Goal: Information Seeking & Learning: Learn about a topic

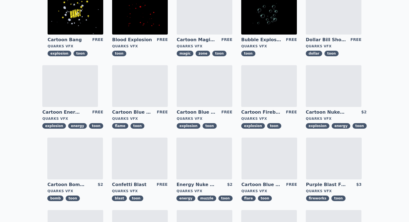
scroll to position [70, 0]
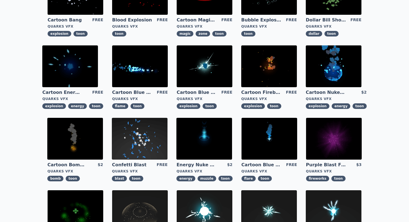
click at [204, 137] on img at bounding box center [204, 139] width 56 height 42
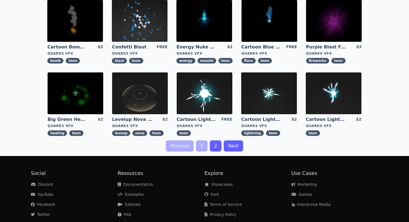
scroll to position [189, 0]
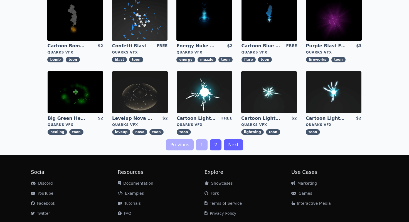
click at [196, 103] on img at bounding box center [205, 92] width 56 height 42
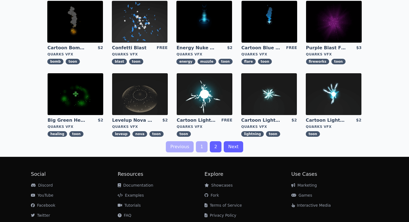
scroll to position [204, 0]
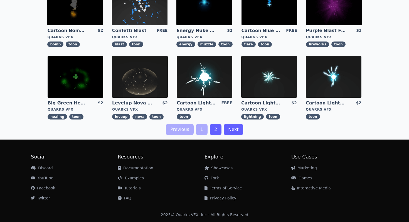
click at [212, 128] on link "2" at bounding box center [216, 129] width 12 height 11
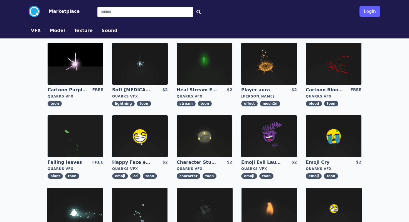
click at [80, 65] on img at bounding box center [76, 64] width 56 height 42
click at [140, 67] on img at bounding box center [140, 64] width 56 height 42
click at [206, 61] on img at bounding box center [205, 64] width 56 height 42
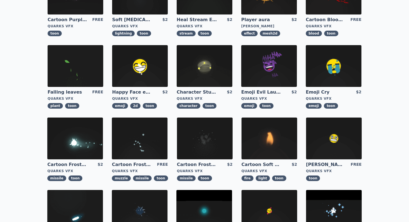
scroll to position [72, 0]
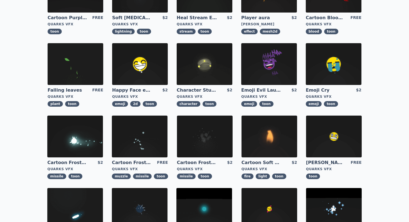
click at [201, 133] on img at bounding box center [205, 137] width 56 height 42
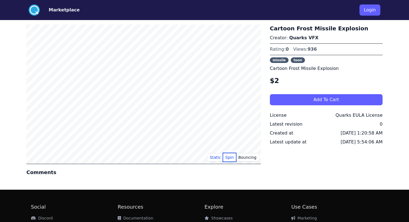
click at [229, 160] on button "Spin" at bounding box center [229, 157] width 13 height 8
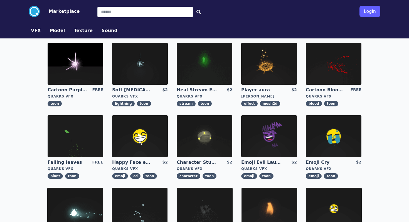
click at [276, 66] on img at bounding box center [269, 64] width 56 height 42
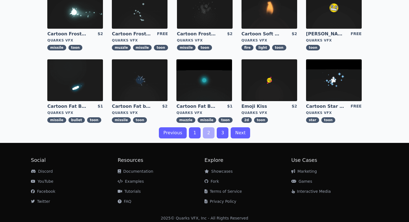
scroll to position [198, 0]
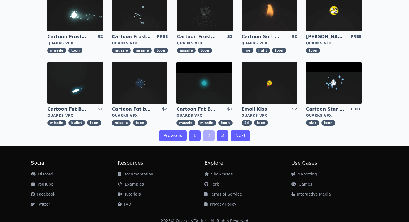
click at [225, 140] on link "3" at bounding box center [223, 135] width 12 height 11
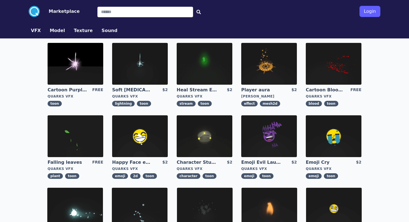
scroll to position [12, 0]
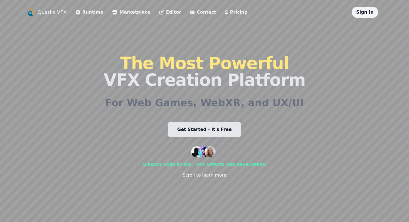
click at [82, 12] on link "Runtime" at bounding box center [90, 12] width 28 height 7
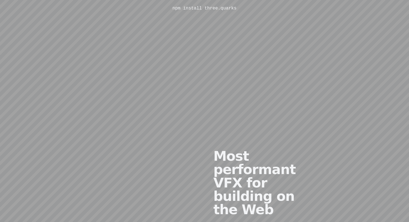
scroll to position [169, 0]
drag, startPoint x: 157, startPoint y: 150, endPoint x: 168, endPoint y: 150, distance: 11.1
click at [168, 150] on div at bounding box center [145, 197] width 119 height 169
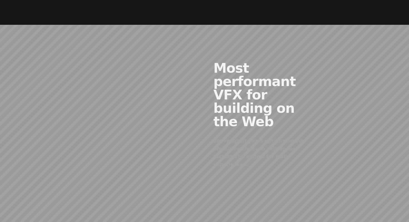
scroll to position [298, 0]
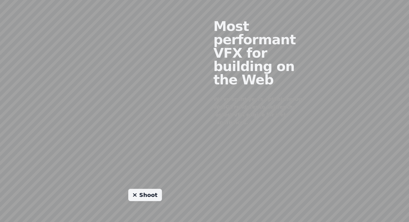
click at [147, 189] on link "Shoot" at bounding box center [145, 195] width 34 height 12
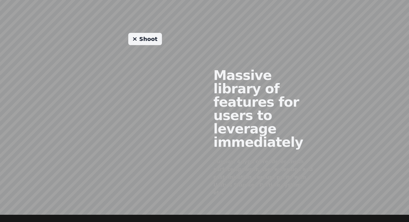
scroll to position [447, 0]
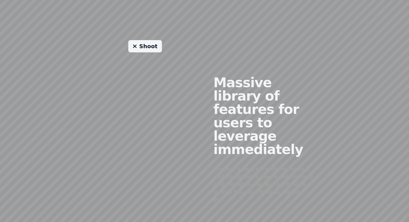
click at [118, 77] on div "Shoot" at bounding box center [145, 135] width 119 height 190
click at [145, 40] on link "Shoot" at bounding box center [145, 46] width 34 height 12
click at [230, 99] on div "Massive library of features for users to leverage immediately Support 4 type of…" at bounding box center [264, 135] width 119 height 190
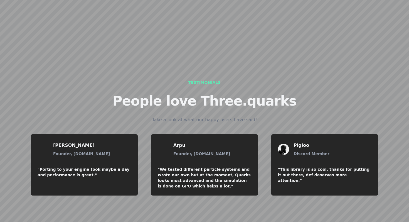
scroll to position [678, 0]
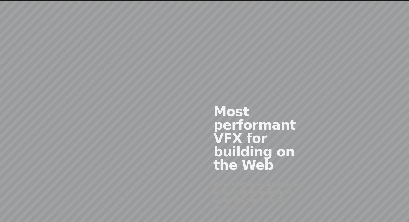
scroll to position [212, 0]
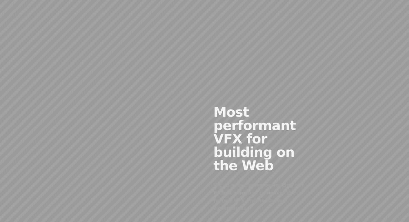
click at [179, 149] on div at bounding box center [145, 154] width 119 height 169
drag, startPoint x: 176, startPoint y: 160, endPoint x: 191, endPoint y: 156, distance: 16.1
click at [191, 156] on div at bounding box center [145, 154] width 119 height 169
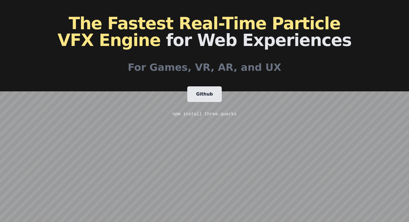
scroll to position [49, 0]
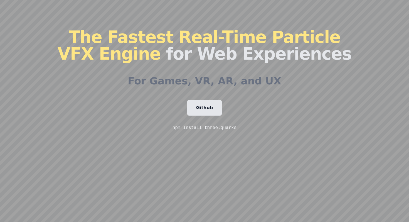
click at [208, 106] on link "Github" at bounding box center [204, 108] width 35 height 16
click at [209, 128] on code "npm install three.quarks" at bounding box center [205, 127] width 64 height 5
click at [204, 149] on div "The Fastest Real-Time Particle VFX Engine for Web Experiences For Games, VR, AR…" at bounding box center [205, 80] width 294 height 222
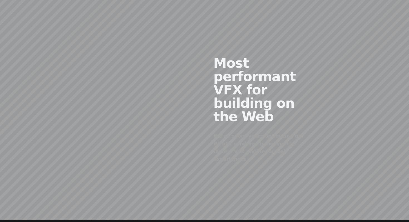
scroll to position [263, 0]
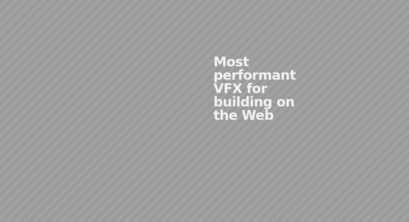
drag, startPoint x: 157, startPoint y: 100, endPoint x: 168, endPoint y: 109, distance: 13.8
click at [168, 109] on div at bounding box center [145, 103] width 119 height 169
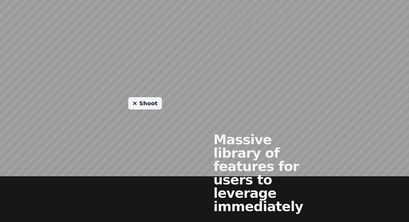
scroll to position [420, 0]
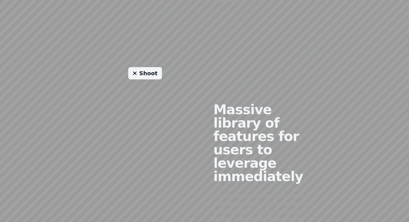
click at [142, 100] on div "Shoot" at bounding box center [145, 162] width 119 height 190
drag, startPoint x: 142, startPoint y: 100, endPoint x: 142, endPoint y: 109, distance: 8.6
click at [142, 109] on div "Shoot" at bounding box center [145, 162] width 119 height 190
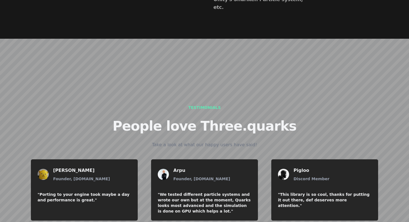
scroll to position [678, 0]
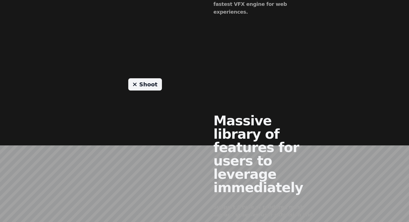
scroll to position [678, 0]
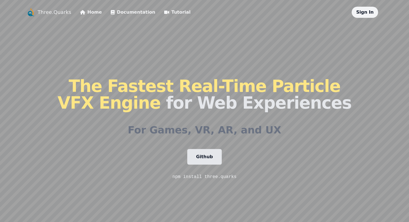
scroll to position [0, 0]
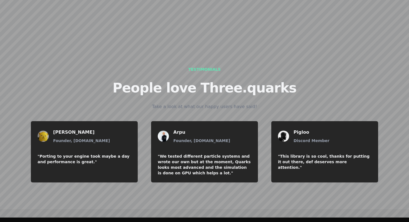
scroll to position [678, 0]
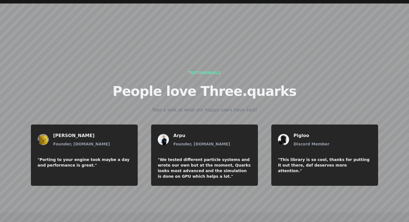
scroll to position [678, 0]
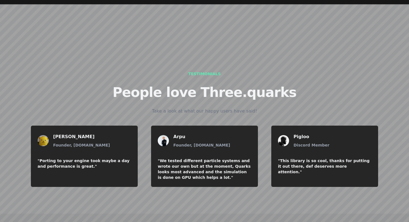
scroll to position [678, 0]
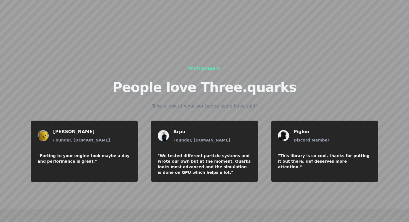
click at [206, 153] on div ""We tested different particle systems and wrote our own but at the moment, Quar…" at bounding box center [205, 164] width 94 height 22
click at [205, 116] on div "Marcel Wiessler Founder, Needle.Tools "Porting to your engine took maybe a day …" at bounding box center [204, 151] width 356 height 70
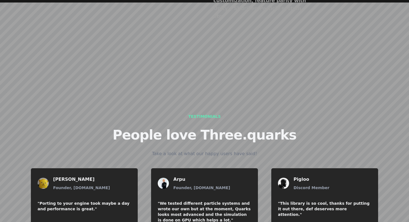
scroll to position [644, 0]
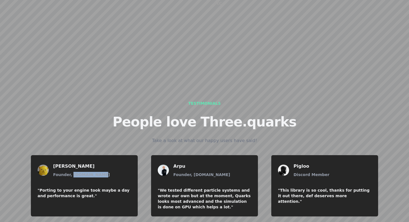
drag, startPoint x: 71, startPoint y: 106, endPoint x: 112, endPoint y: 105, distance: 40.9
click at [112, 162] on div "Marcel Wiessler Founder, Needle.Tools" at bounding box center [85, 170] width 94 height 17
